Goal: Information Seeking & Learning: Find contact information

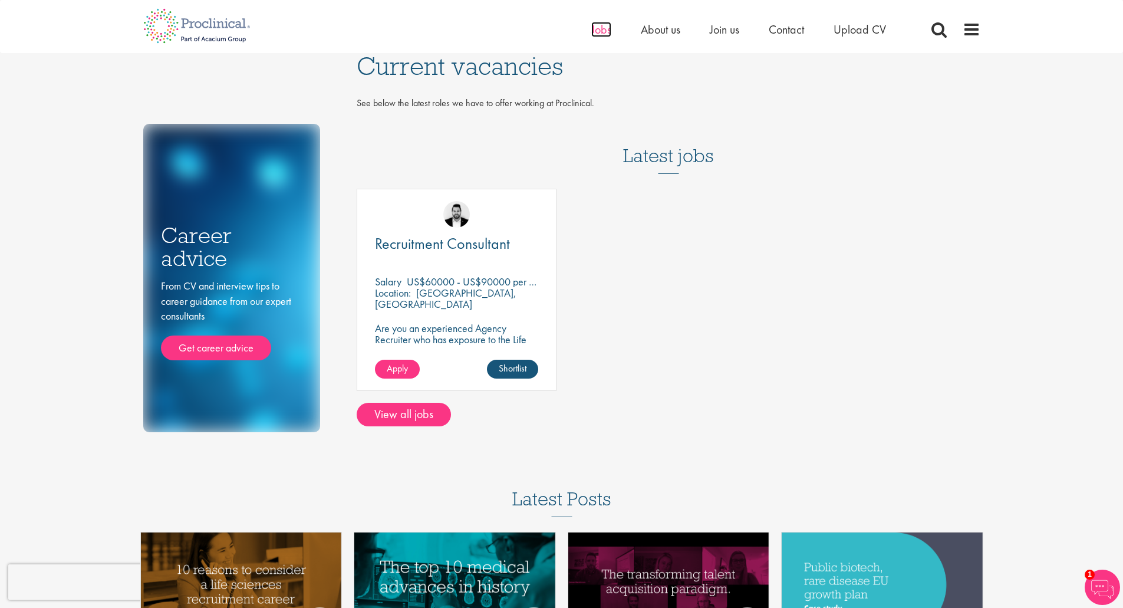
click at [600, 29] on span "Jobs" at bounding box center [601, 29] width 20 height 15
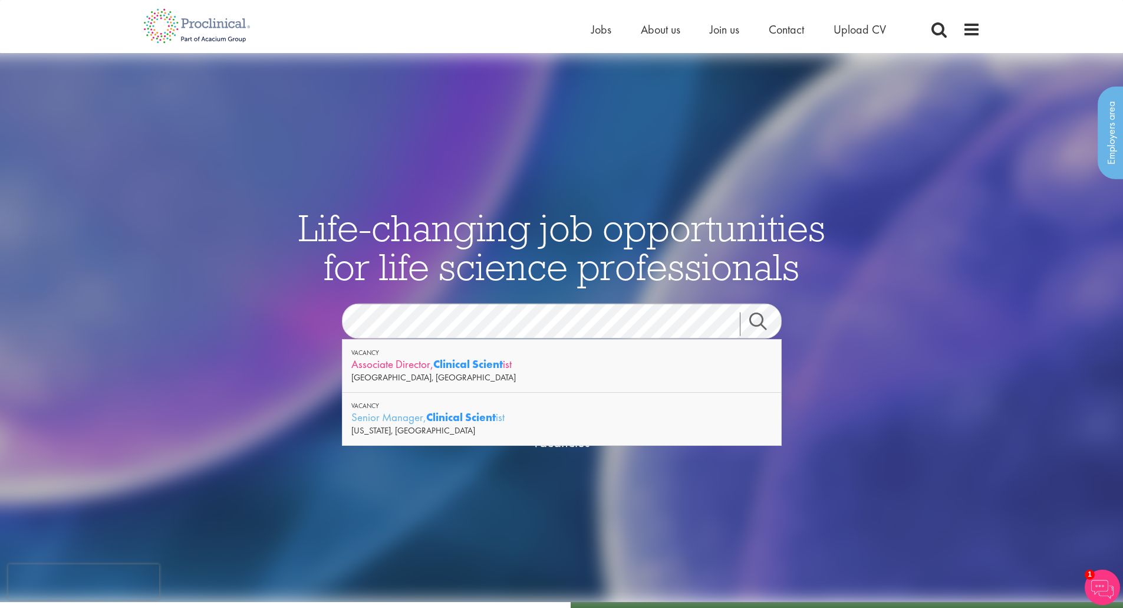
click at [379, 363] on div "Associate Director, Clinical Scient ist" at bounding box center [561, 364] width 421 height 15
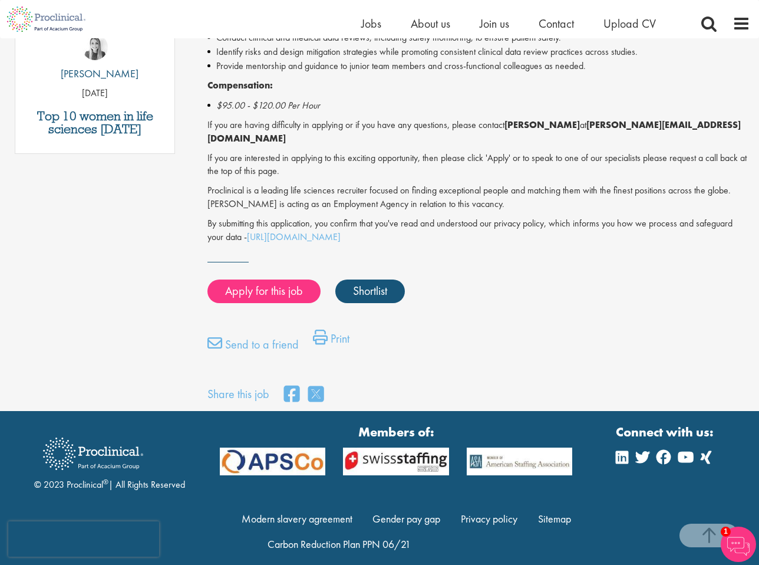
scroll to position [688, 0]
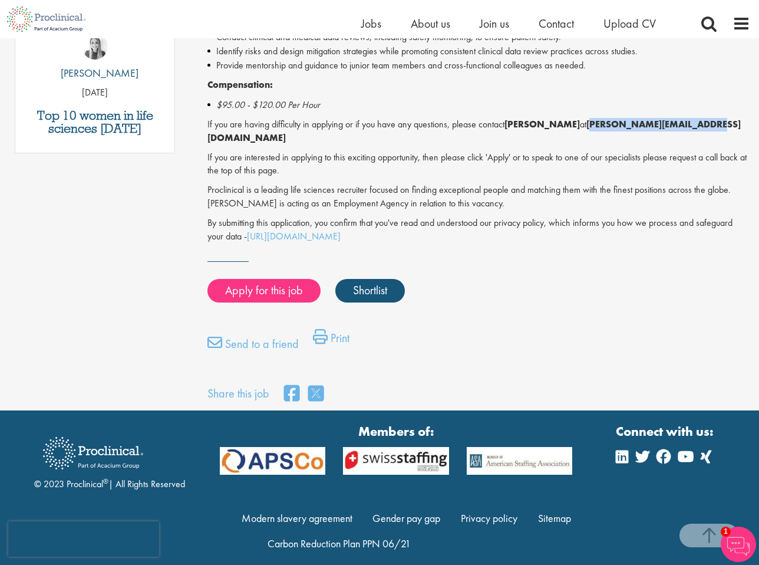
drag, startPoint x: 580, startPoint y: 120, endPoint x: 684, endPoint y: 127, distance: 104.0
click at [684, 127] on strong "b.forsen@proclinical.com" at bounding box center [475, 131] width 534 height 26
copy strong "b.forsen@proclinical.com"
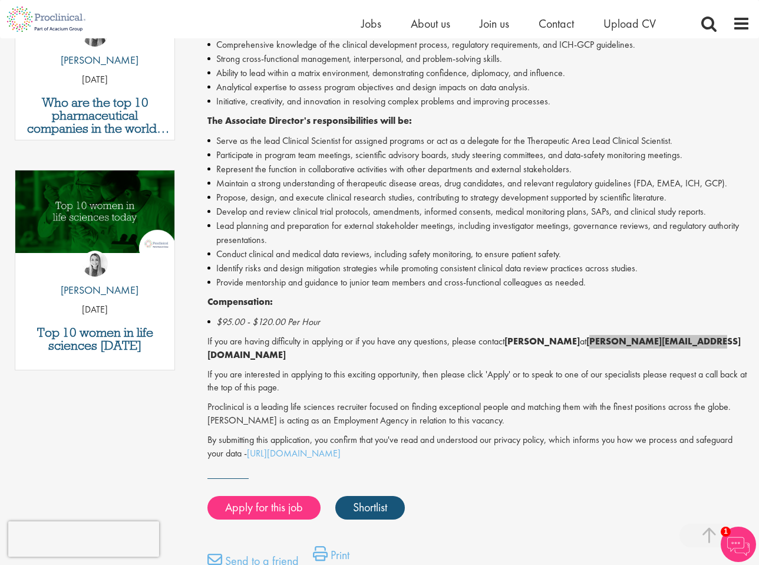
scroll to position [472, 0]
